Goal: Information Seeking & Learning: Find specific fact

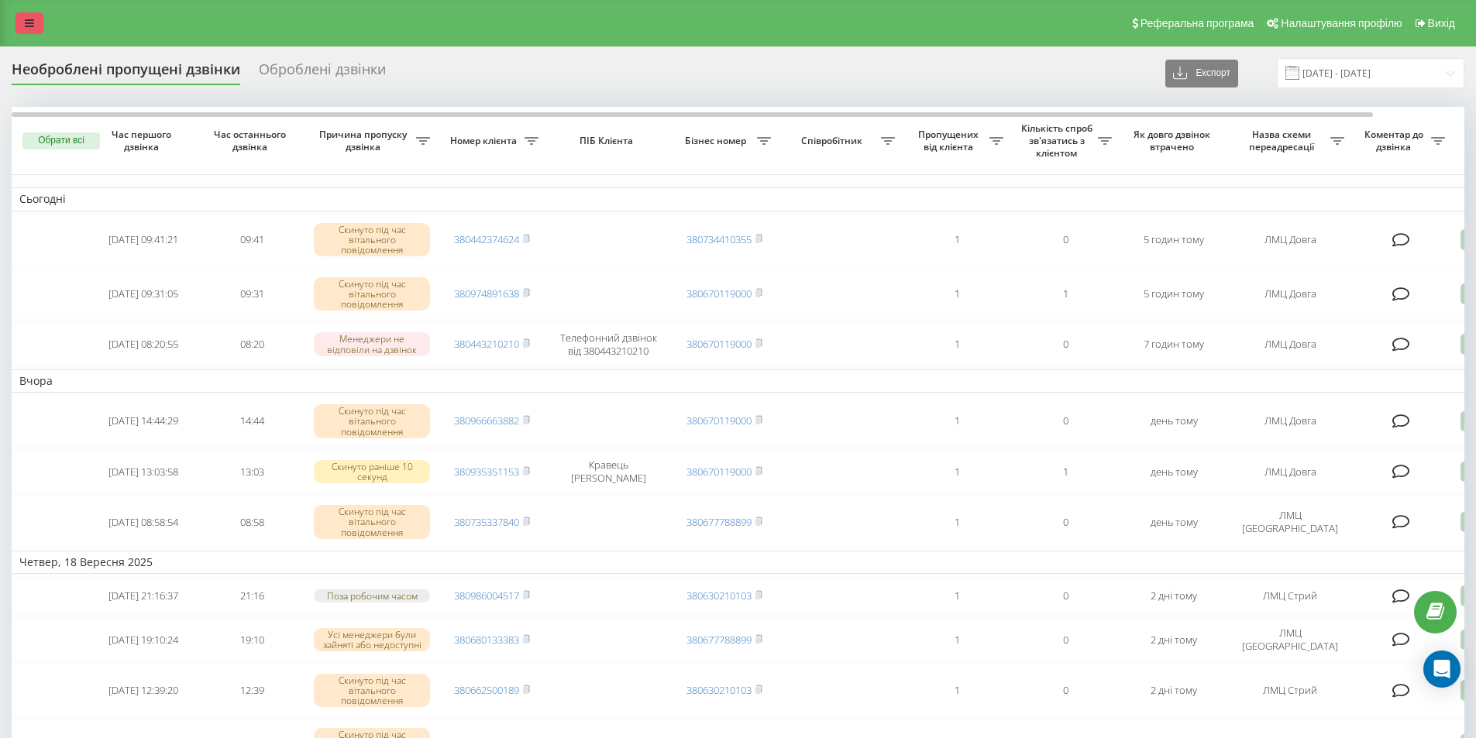
click at [19, 26] on link at bounding box center [29, 23] width 28 height 22
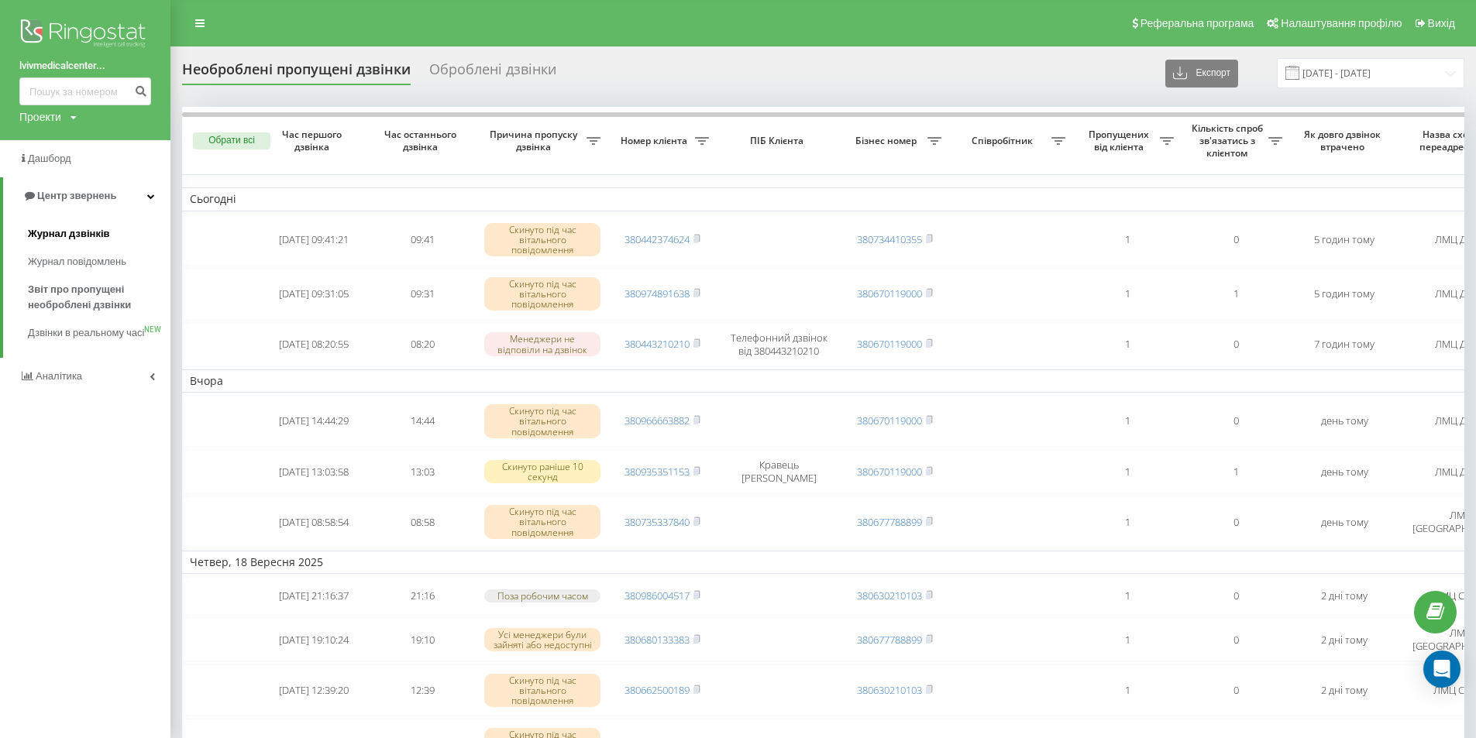
click at [50, 226] on link "Журнал дзвінків" at bounding box center [99, 234] width 143 height 28
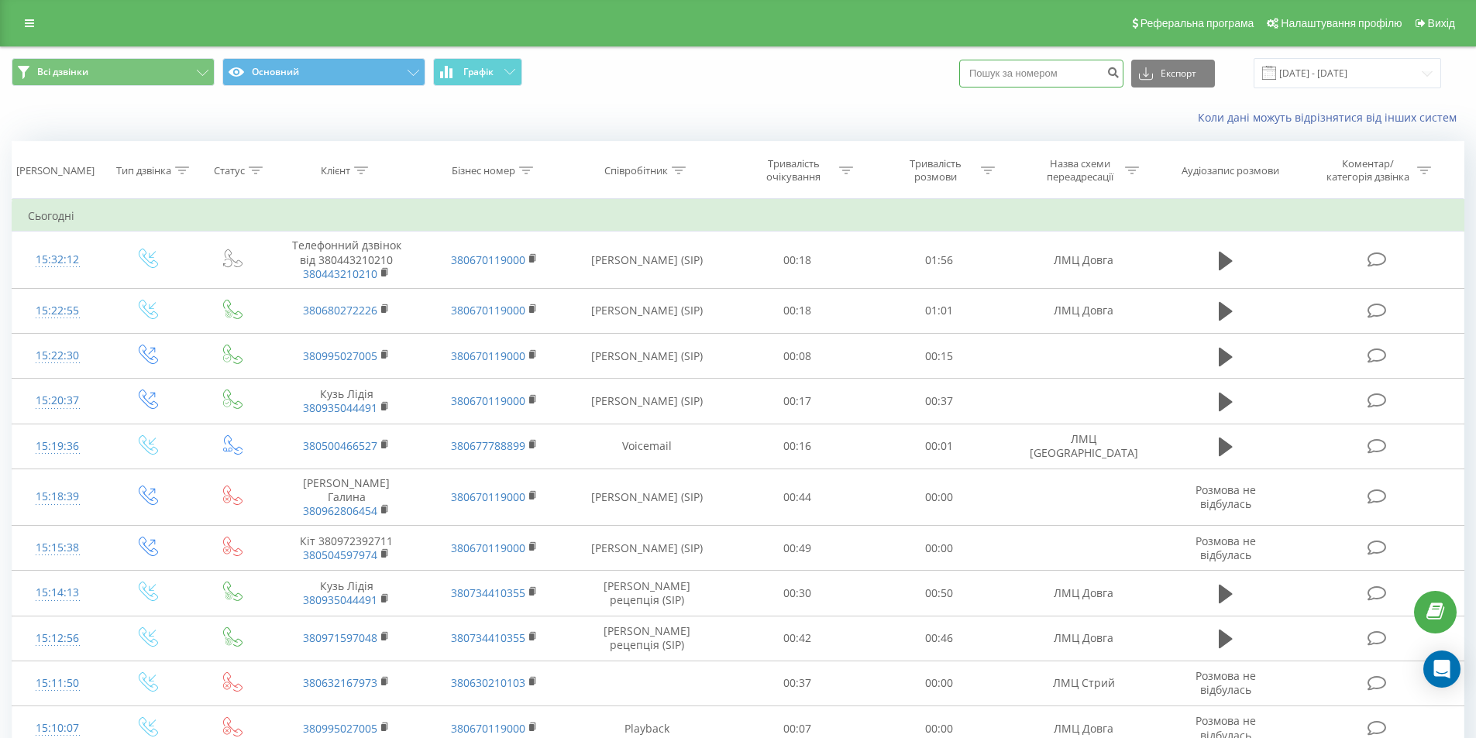
click at [1086, 76] on input at bounding box center [1041, 74] width 164 height 28
paste input "380509260123"
type input "380509260123"
click at [1139, 69] on div "380509260123 Експорт .csv .xls .xlsx 20.08.2025 - 20.09.2025" at bounding box center [1200, 73] width 482 height 30
click at [1124, 71] on button "submit" at bounding box center [1113, 74] width 21 height 28
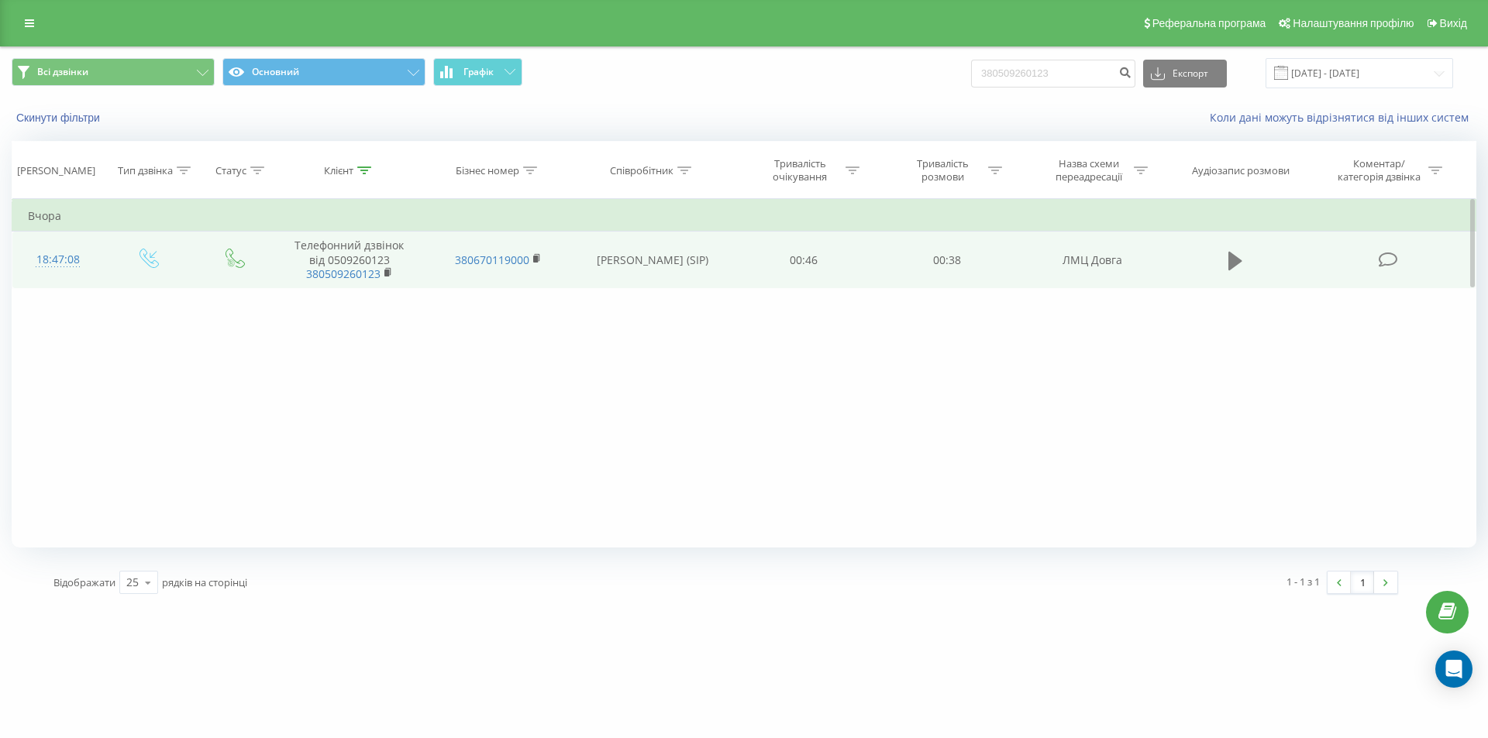
click at [1230, 263] on icon at bounding box center [1235, 260] width 14 height 19
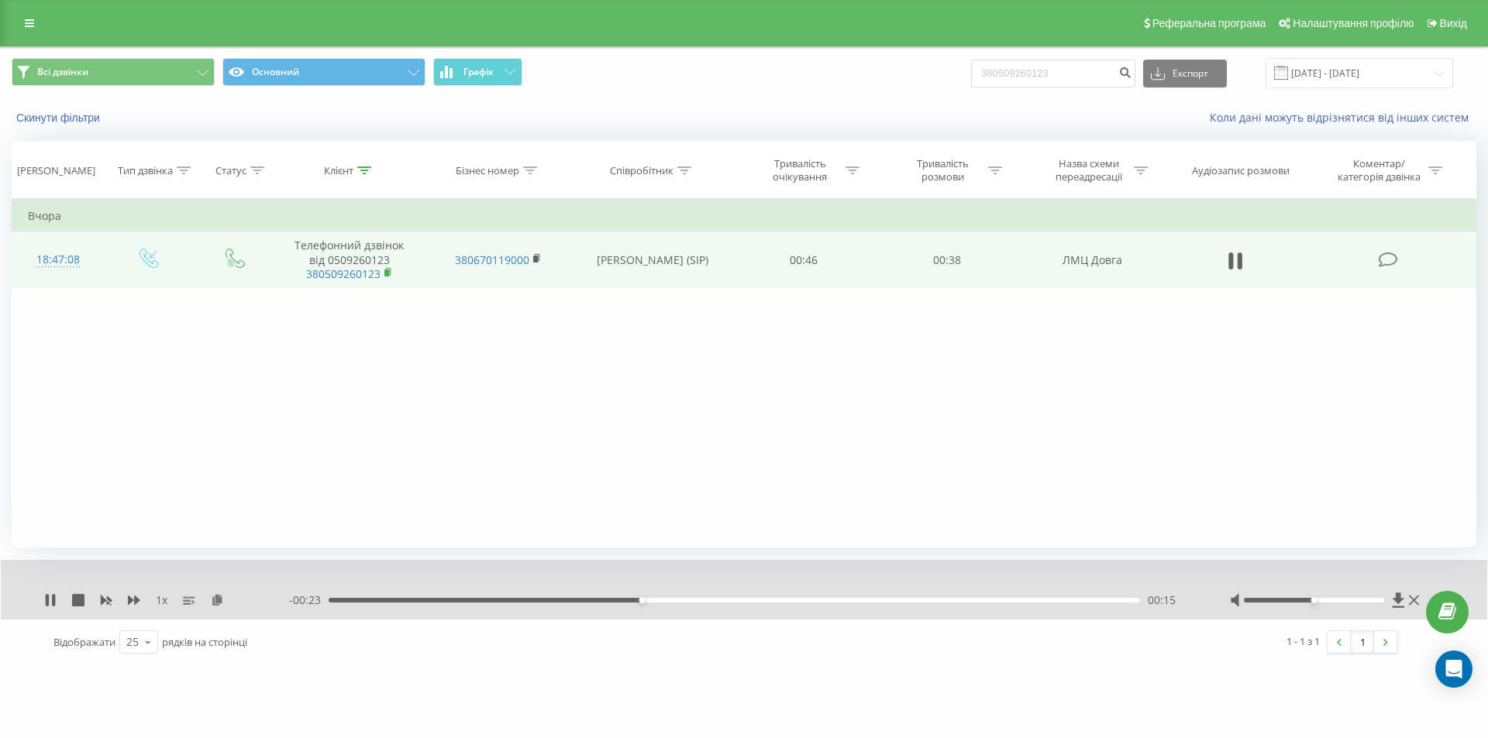
click at [386, 277] on icon at bounding box center [388, 272] width 9 height 11
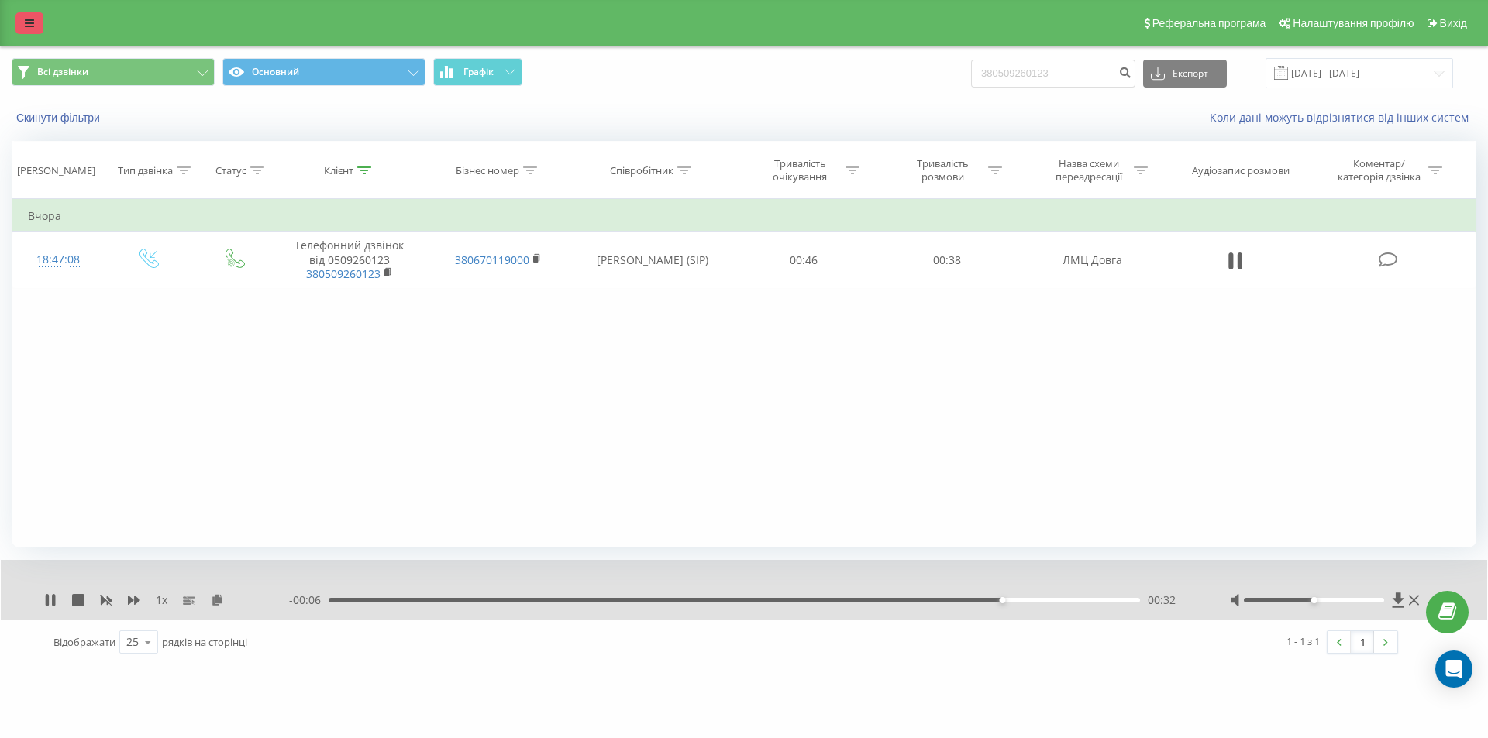
click at [38, 22] on link at bounding box center [29, 23] width 28 height 22
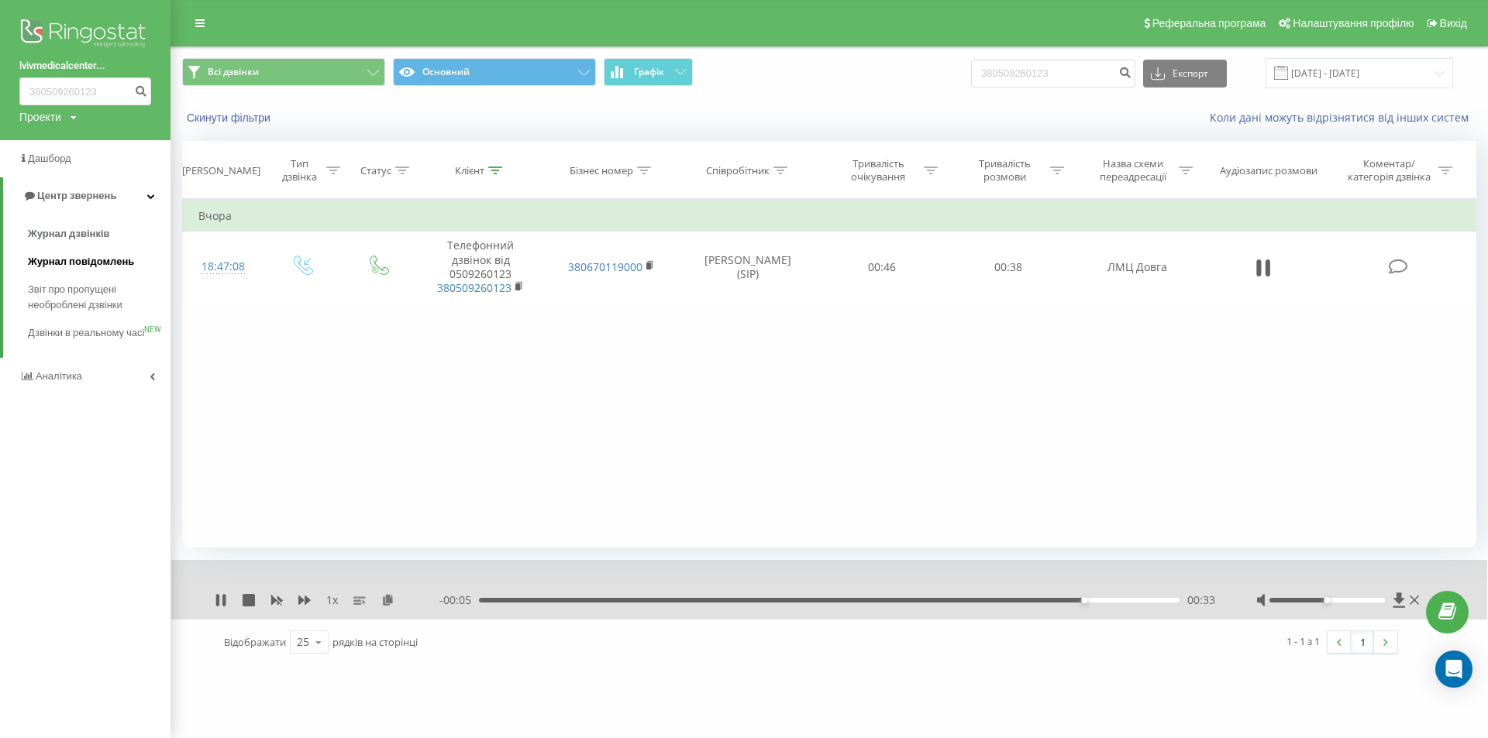
click at [60, 258] on span "Журнал повідомлень" at bounding box center [81, 261] width 106 height 15
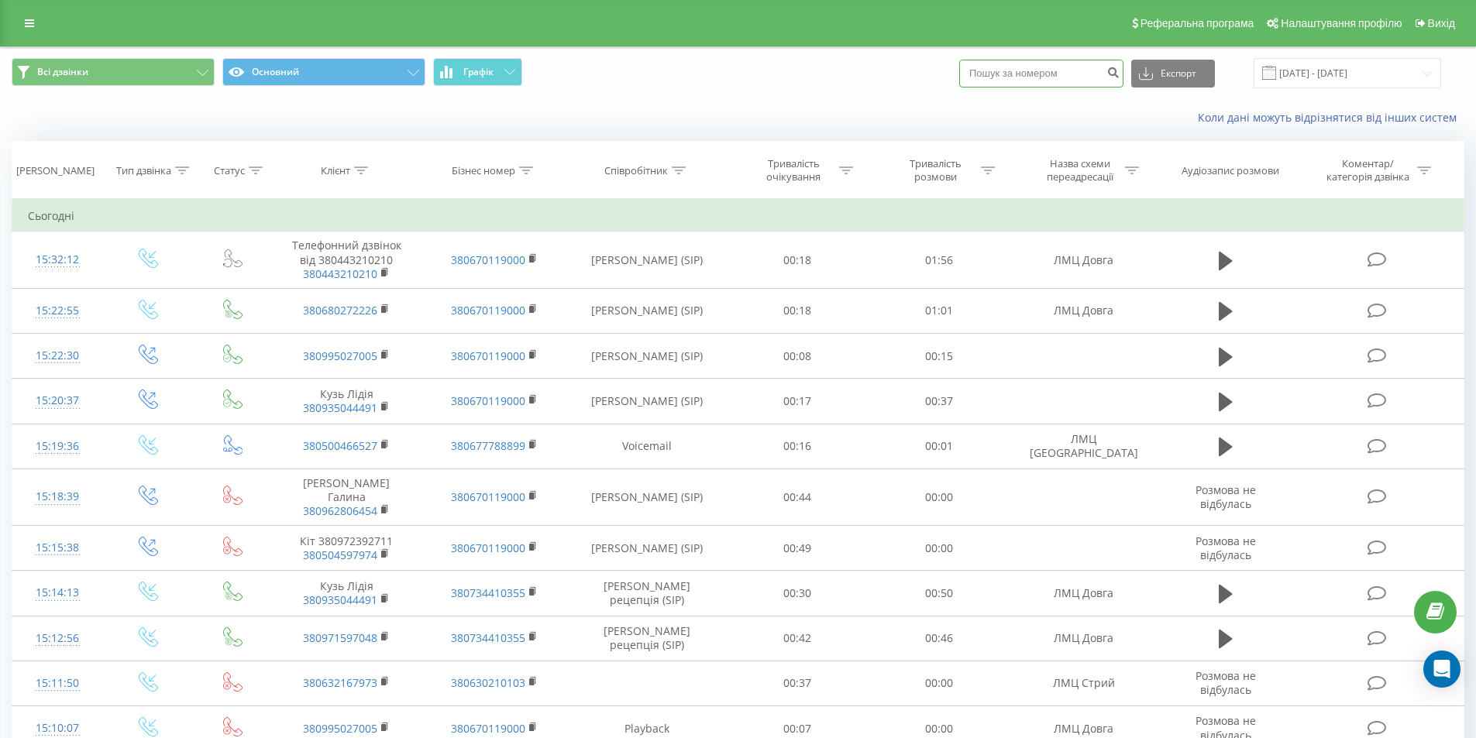
click at [1059, 71] on input at bounding box center [1041, 74] width 164 height 28
paste input "380509260123"
click at [1117, 75] on input "380509260123" at bounding box center [1041, 74] width 164 height 28
type input "380509260123"
click at [1120, 73] on icon "submit" at bounding box center [1113, 70] width 13 height 9
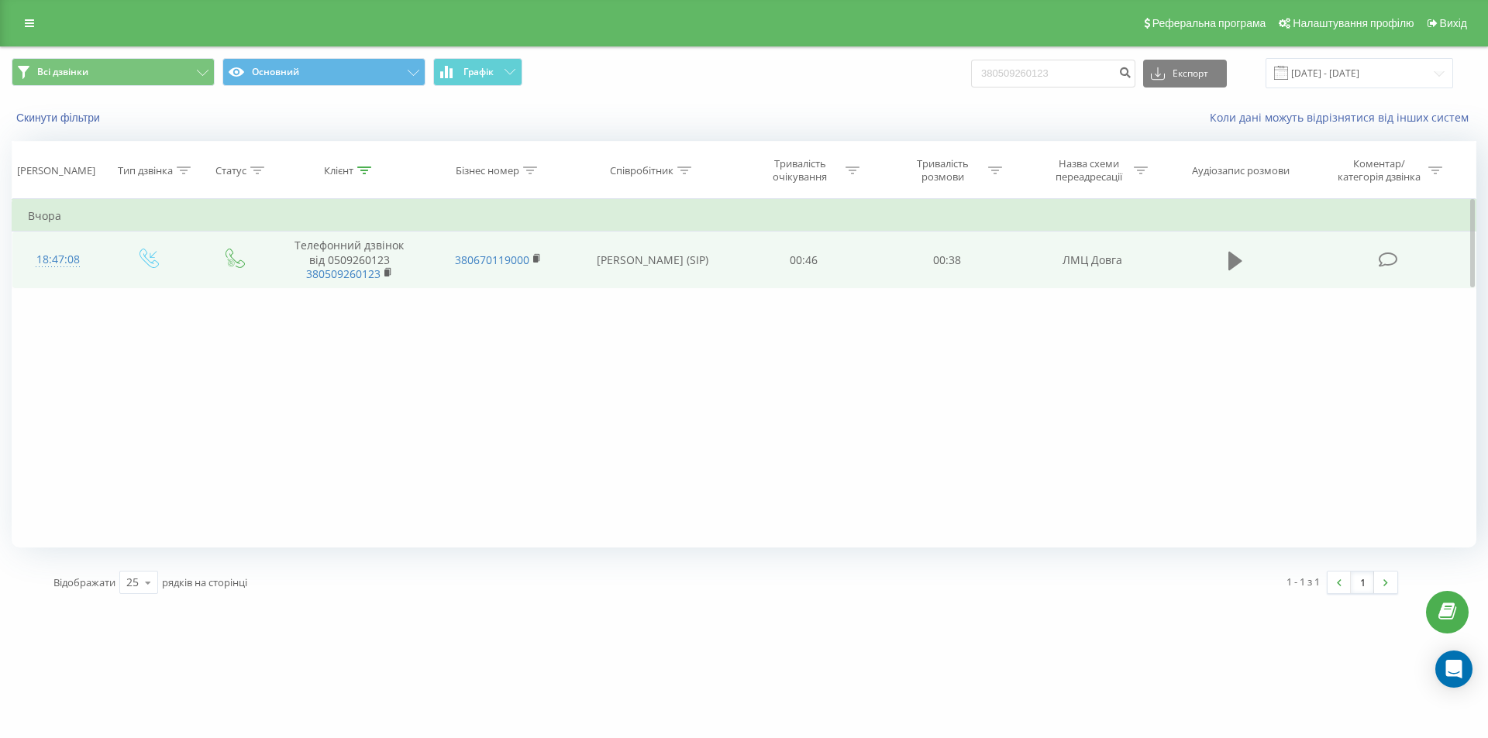
click at [1228, 262] on icon at bounding box center [1235, 261] width 14 height 22
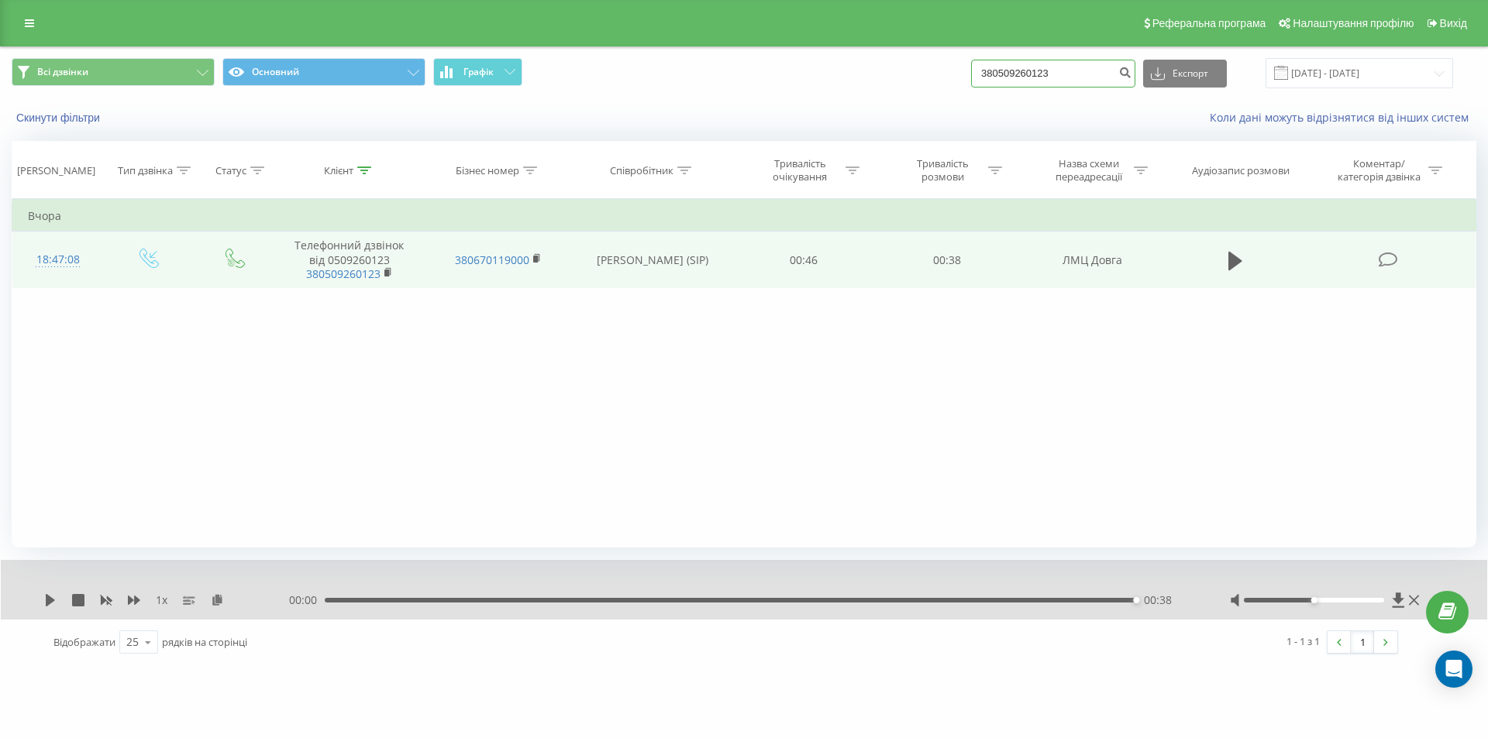
drag, startPoint x: 1097, startPoint y: 77, endPoint x: 769, endPoint y: 77, distance: 327.8
click at [769, 77] on div "Всі дзвінки Основний Графік 380509260123 Експорт .csv .xls .xlsx 20.06.2025 - 2…" at bounding box center [744, 73] width 1465 height 30
paste input "4301109"
type input "380504301109"
click at [1131, 74] on icon "submit" at bounding box center [1124, 70] width 13 height 9
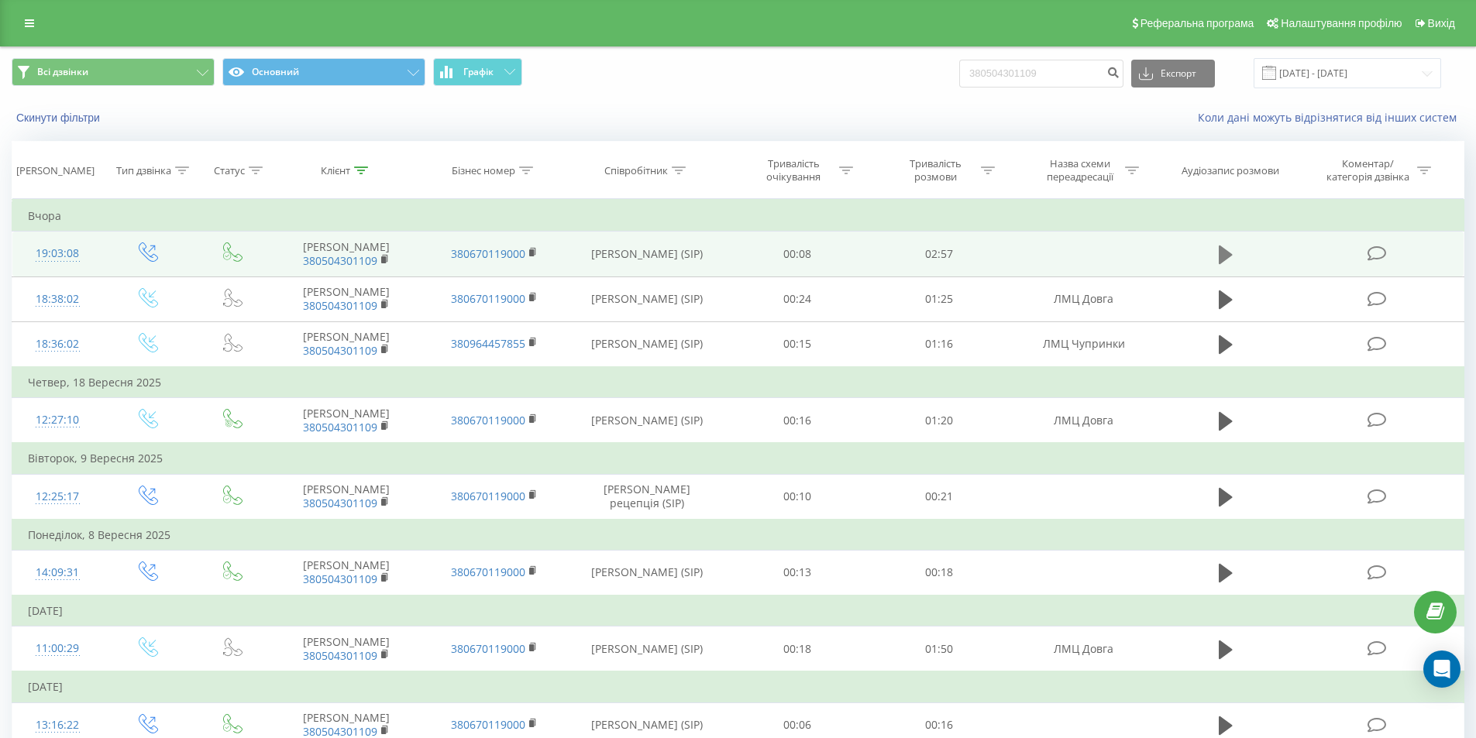
click at [1219, 254] on icon at bounding box center [1226, 255] width 14 height 22
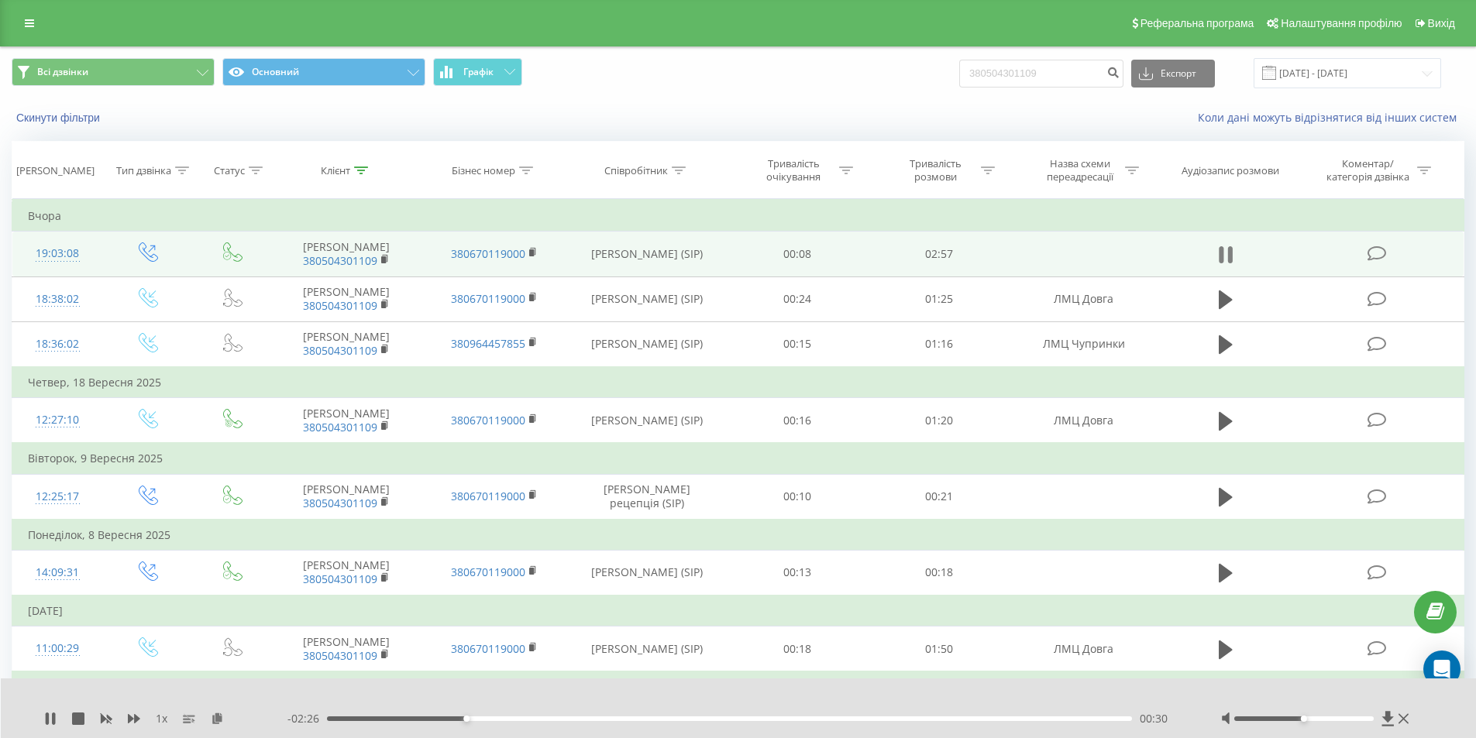
click at [1231, 247] on icon at bounding box center [1229, 254] width 5 height 17
drag, startPoint x: 1089, startPoint y: 69, endPoint x: 781, endPoint y: 56, distance: 307.9
click at [781, 56] on div "Всі дзвінки Основний Графік 380504301109 Експорт .csv .xls .xlsx 20.06.2025 - 2…" at bounding box center [738, 73] width 1475 height 52
paste input "97 606 0780"
type input "380 97 606 0780"
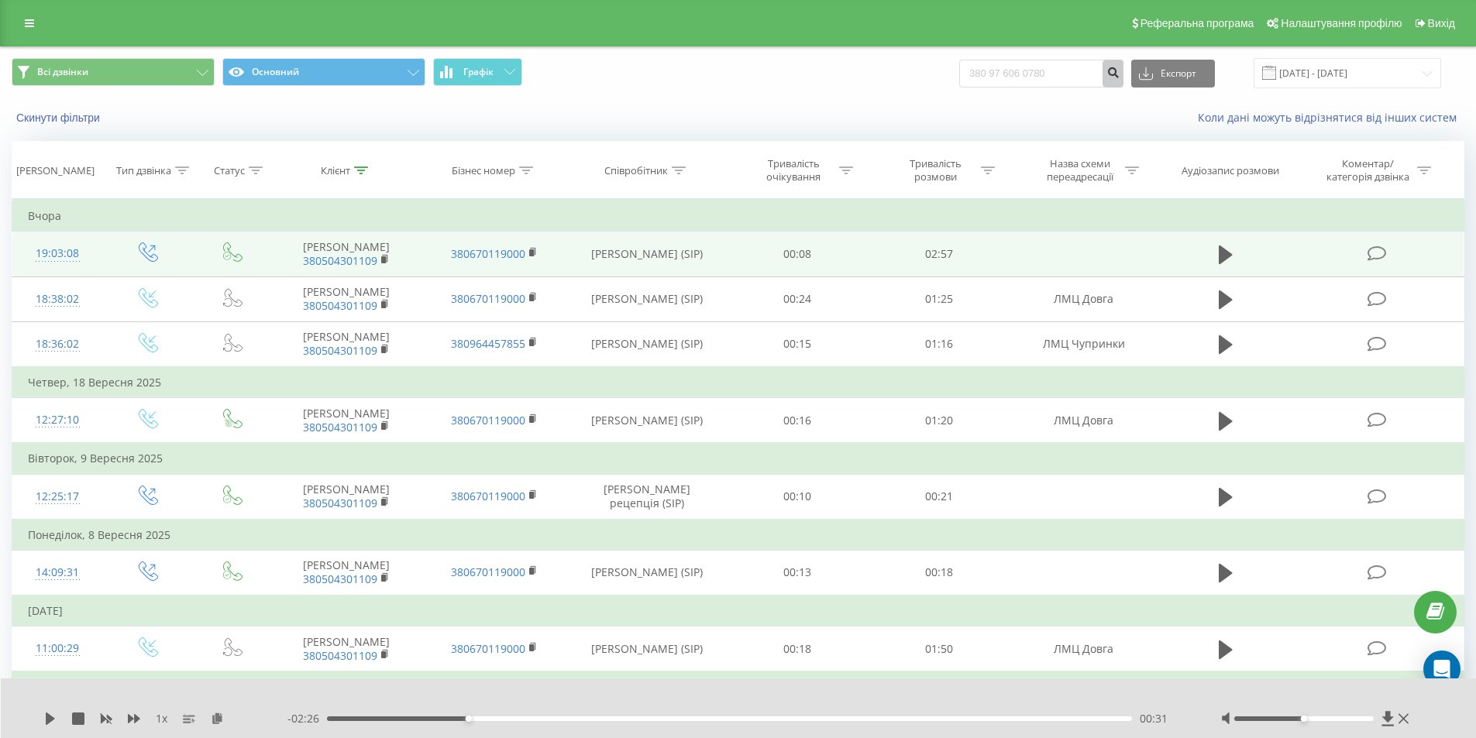
click at [1119, 71] on button "submit" at bounding box center [1113, 74] width 21 height 28
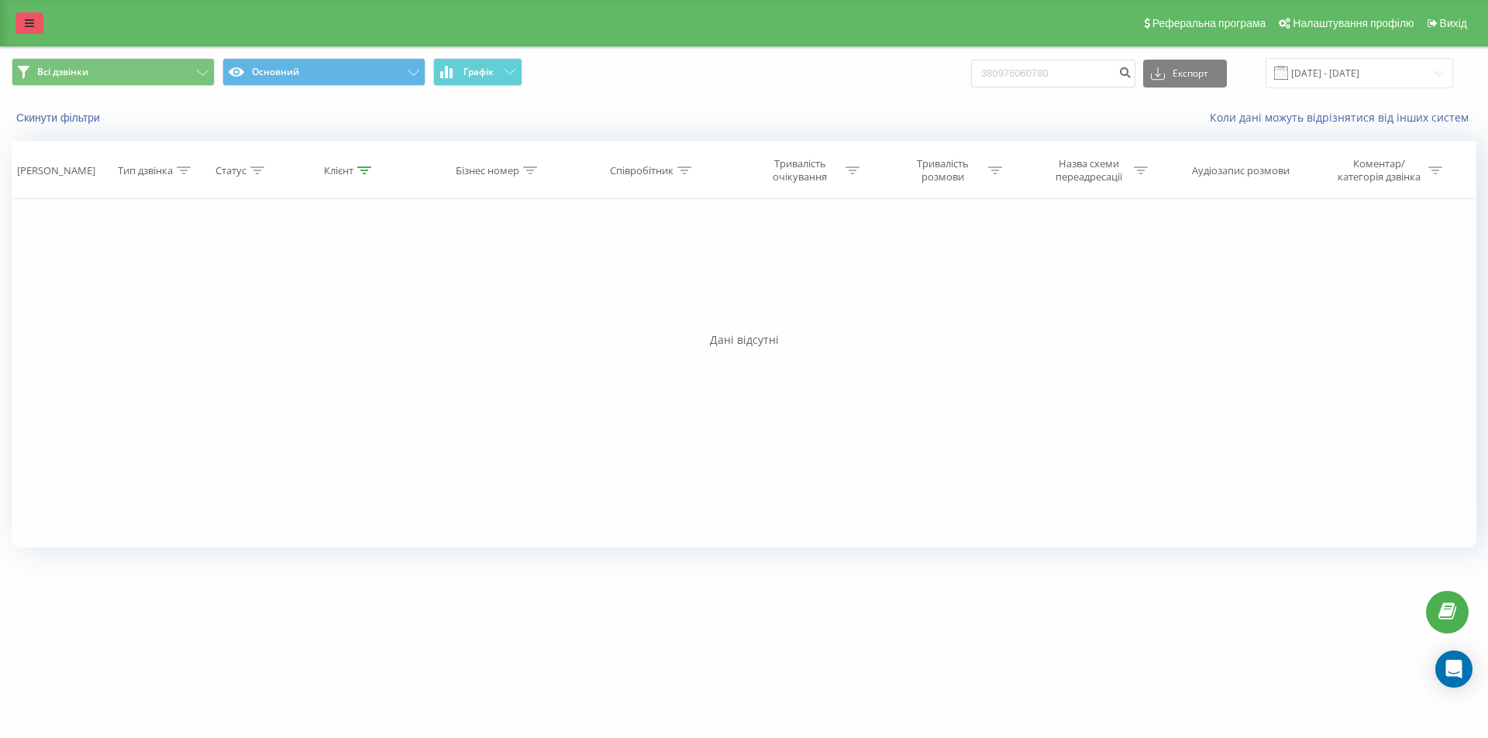
click at [22, 25] on link at bounding box center [29, 23] width 28 height 22
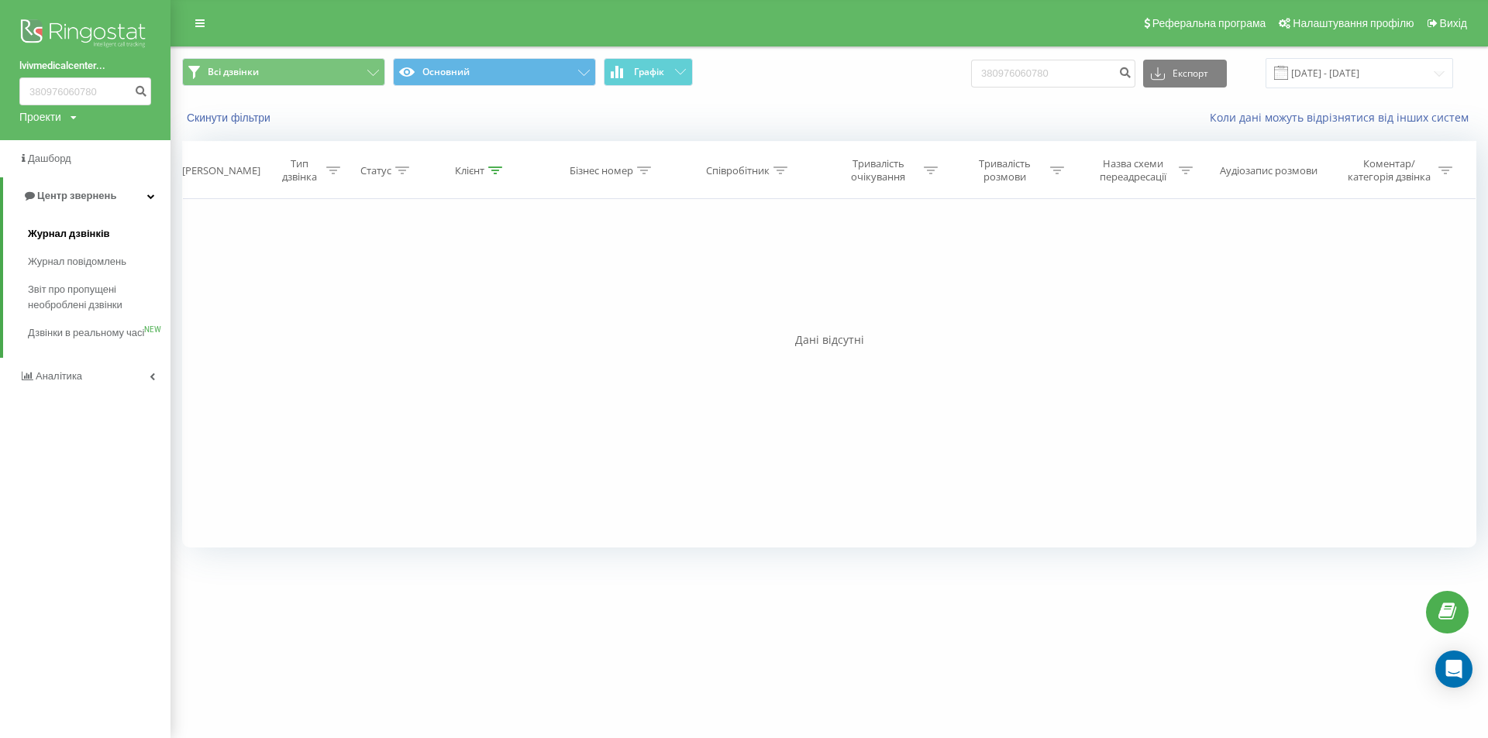
click at [77, 238] on span "Журнал дзвінків" at bounding box center [69, 233] width 82 height 15
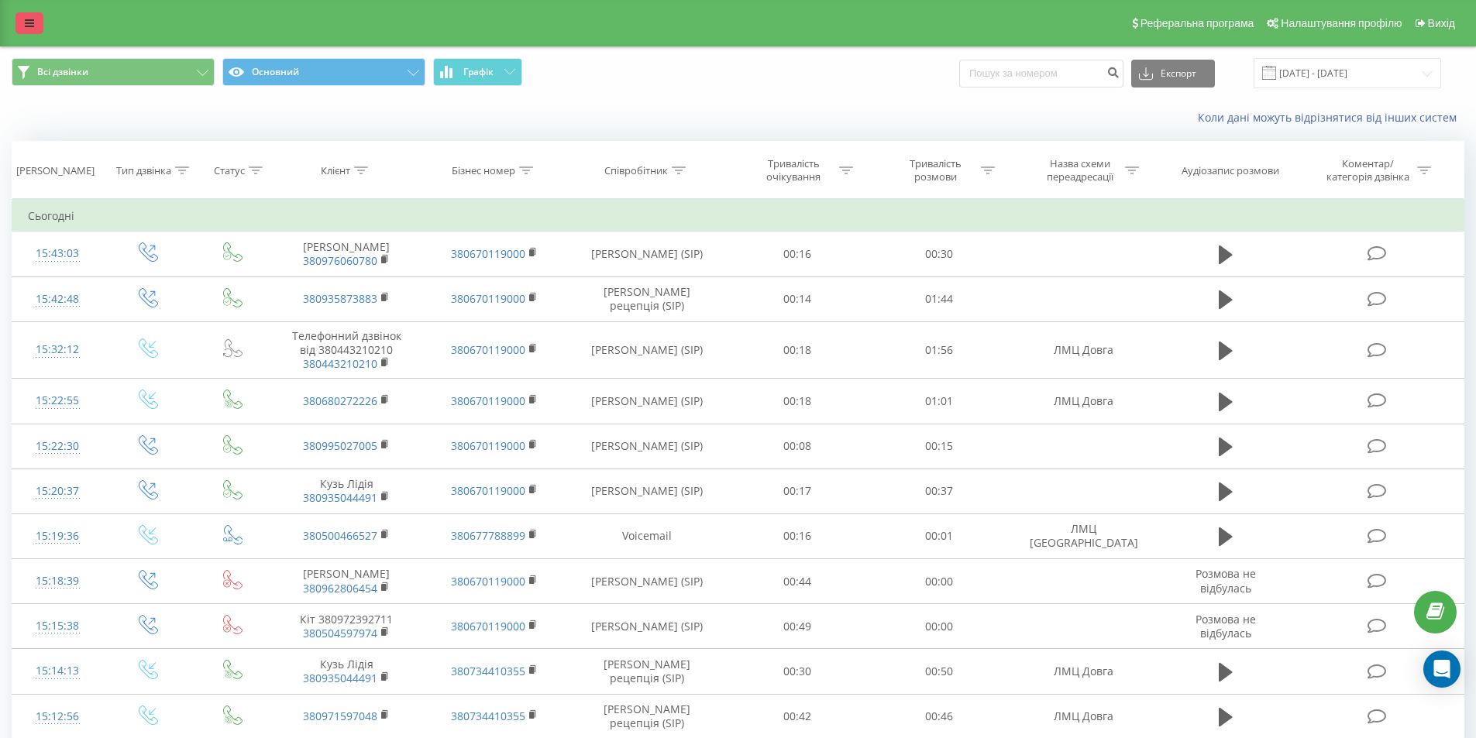
click at [22, 18] on link at bounding box center [29, 23] width 28 height 22
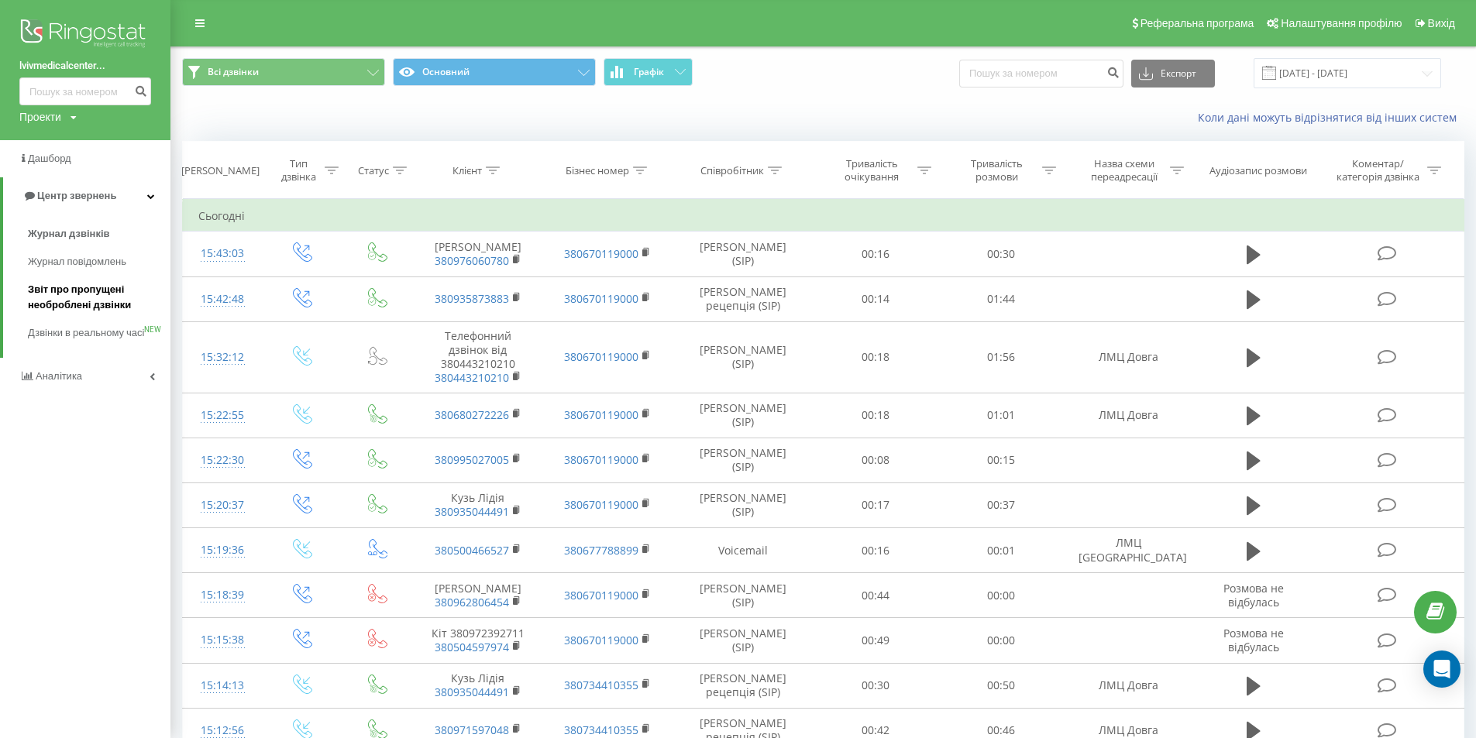
click at [62, 297] on span "Звіт про пропущені необроблені дзвінки" at bounding box center [95, 297] width 135 height 31
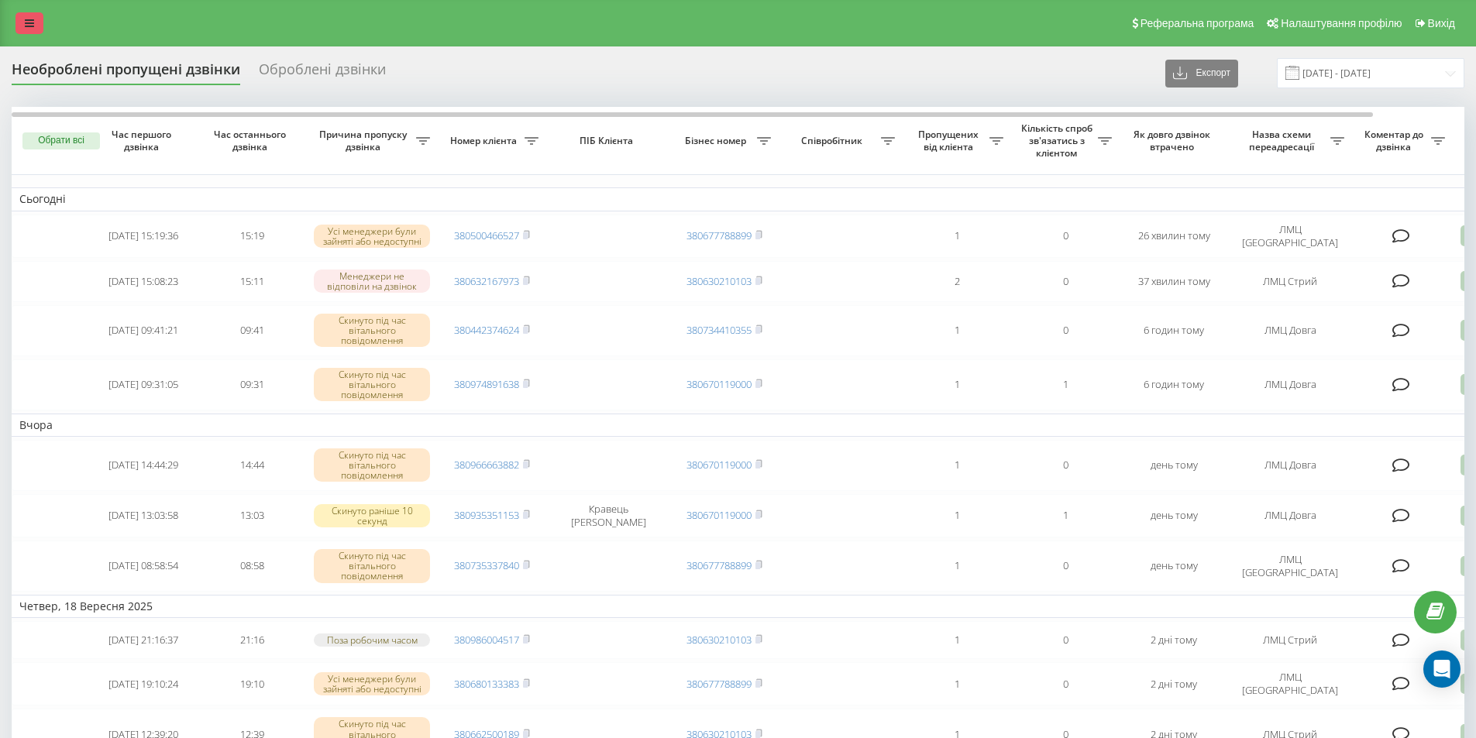
click at [30, 28] on icon at bounding box center [29, 23] width 9 height 11
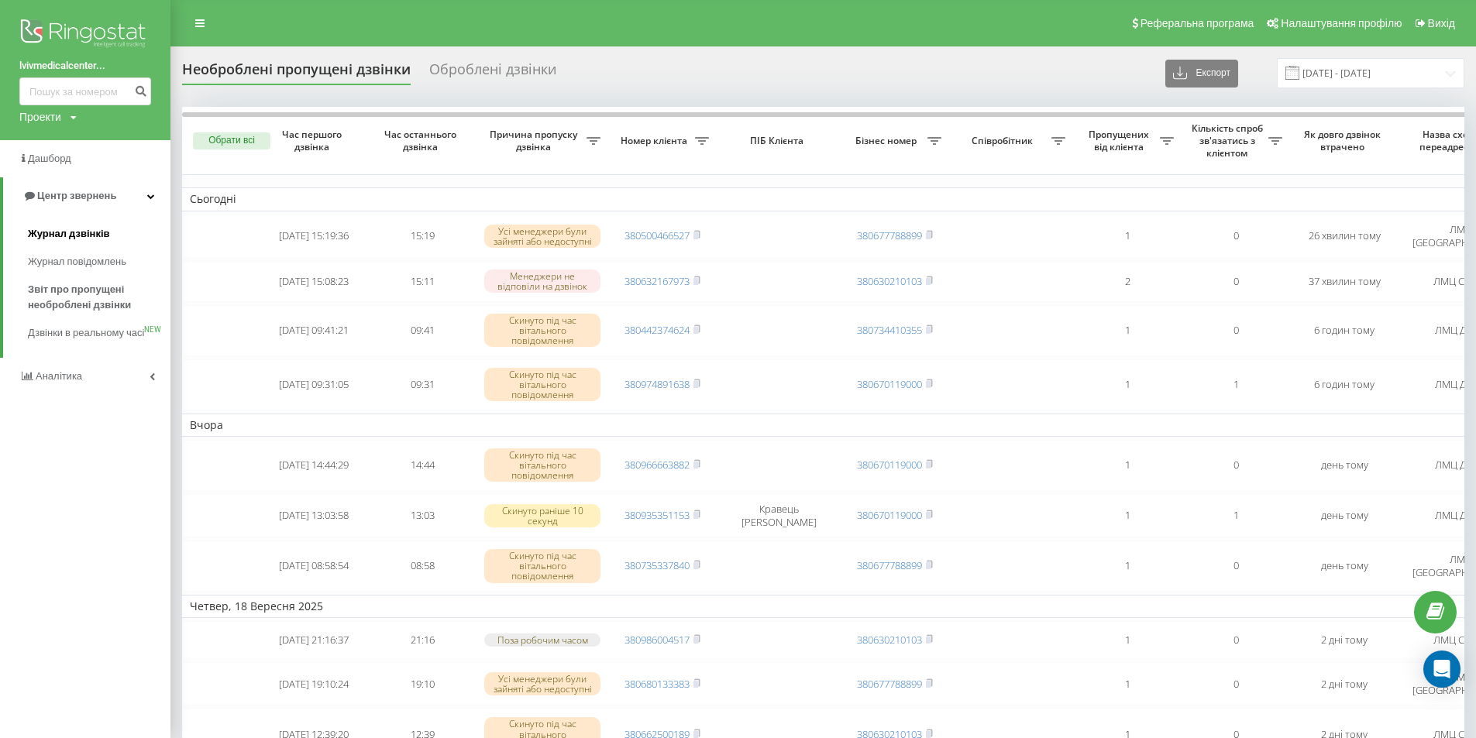
click at [87, 233] on span "Журнал дзвінків" at bounding box center [69, 233] width 82 height 15
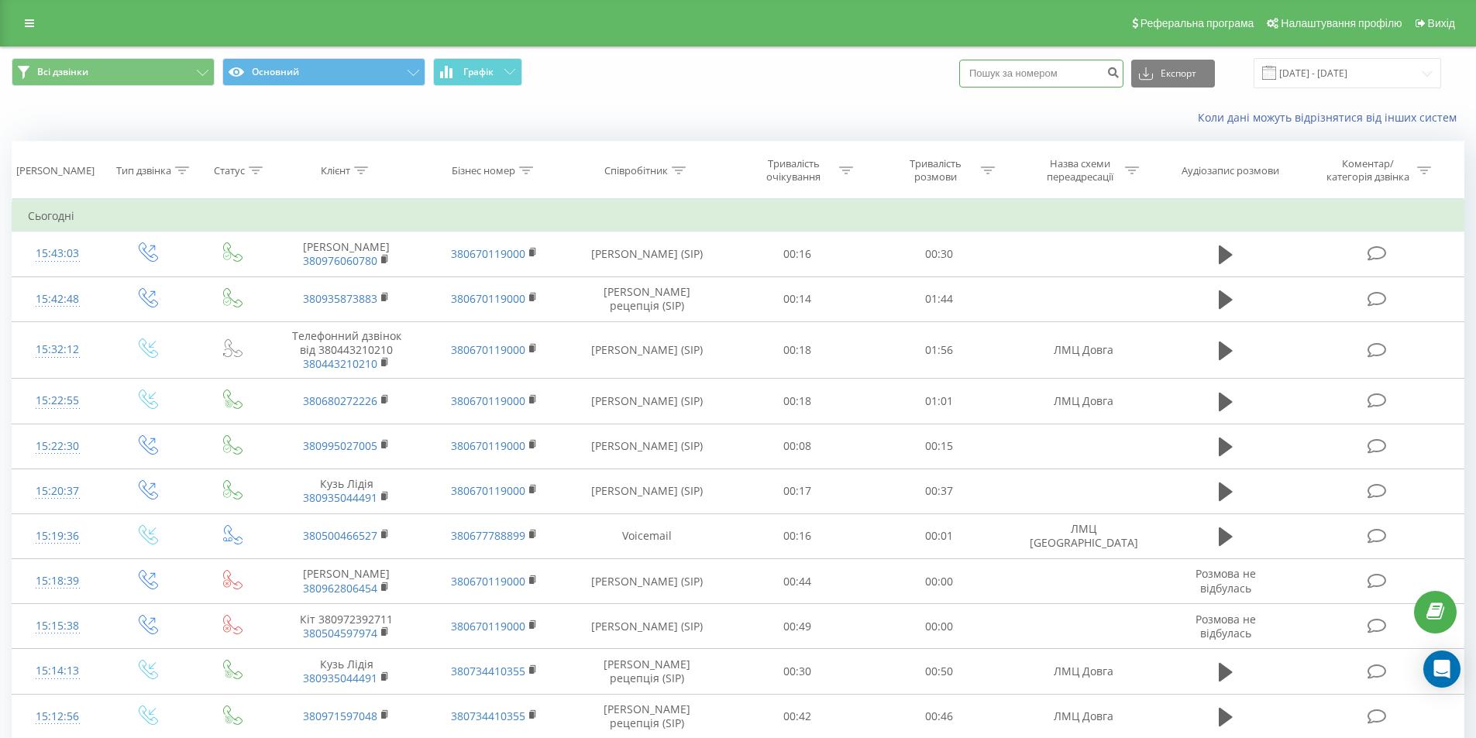
click at [1015, 65] on input at bounding box center [1041, 74] width 164 height 28
paste input "48500169234"
type input "48500169234"
click at [1120, 75] on icon "submit" at bounding box center [1113, 70] width 13 height 9
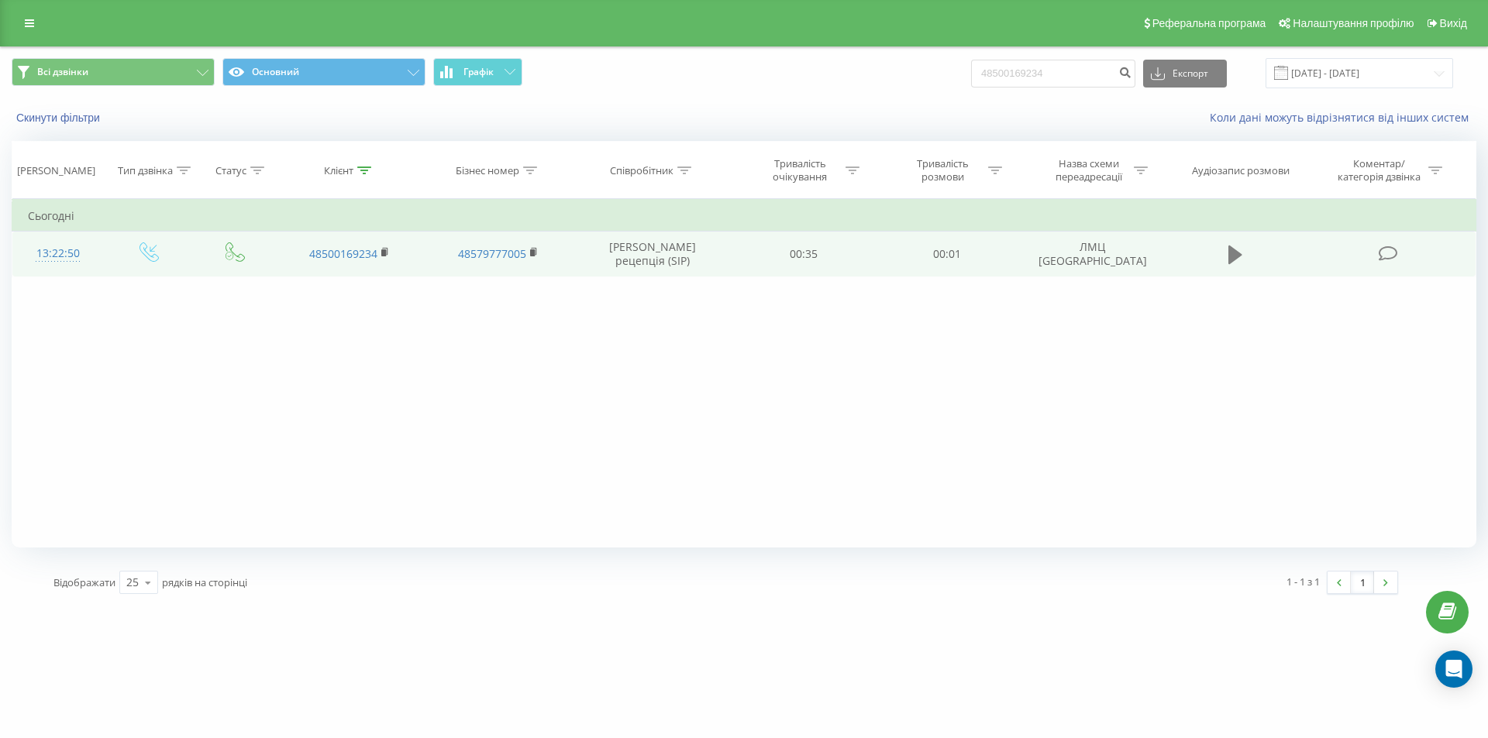
click at [1226, 253] on button at bounding box center [1235, 254] width 23 height 23
